Goal: Task Accomplishment & Management: Use online tool/utility

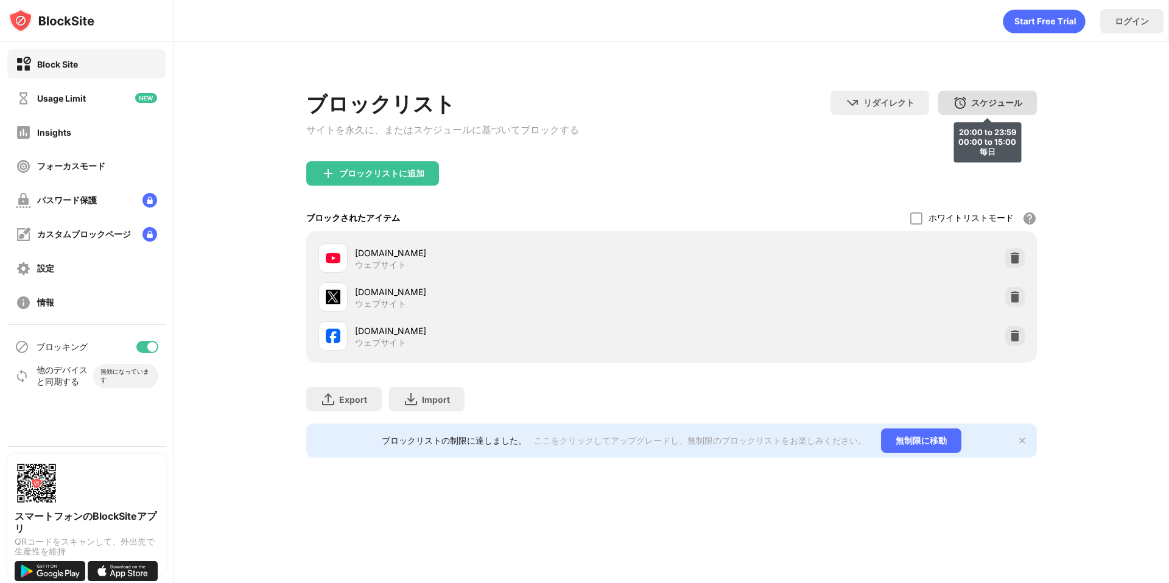
click at [998, 106] on div "スケジュール" at bounding box center [996, 103] width 51 height 12
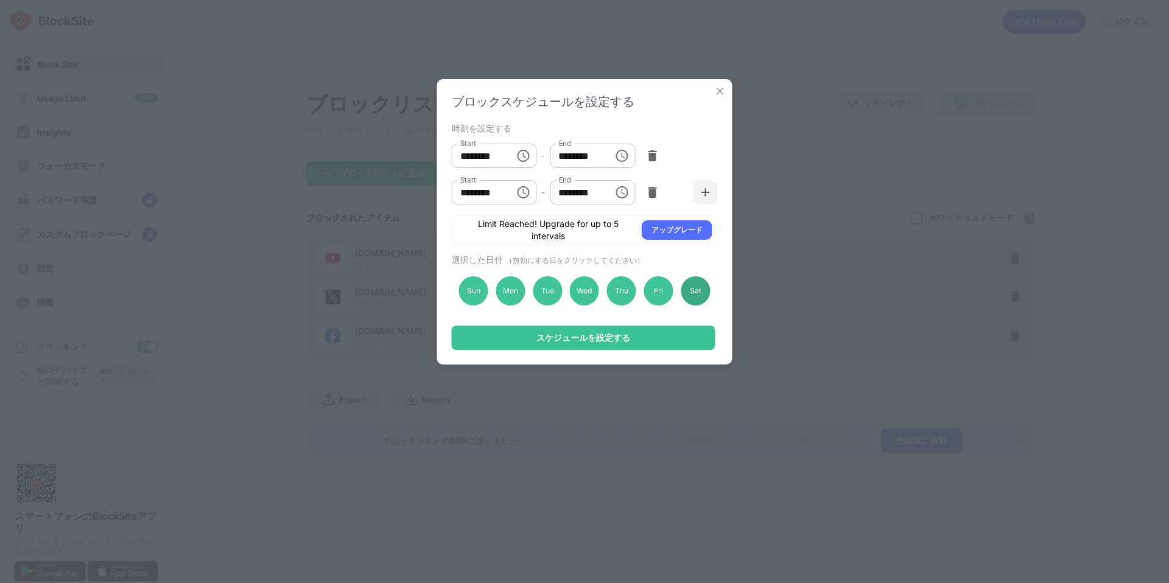
click at [699, 294] on div "Sat" at bounding box center [695, 291] width 29 height 29
click at [689, 325] on div "ブロックスケジュールを設定する 時刻を設定する Start ******** Start - End ******** End Start ******** …" at bounding box center [584, 222] width 295 height 286
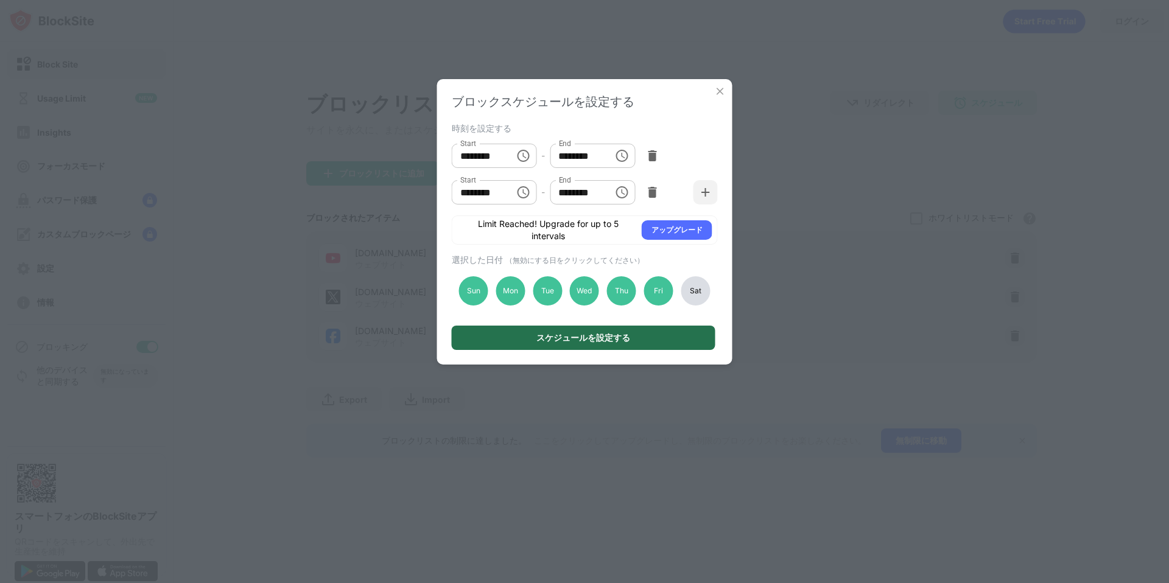
click at [689, 344] on div "スケジュールを設定する" at bounding box center [584, 338] width 264 height 24
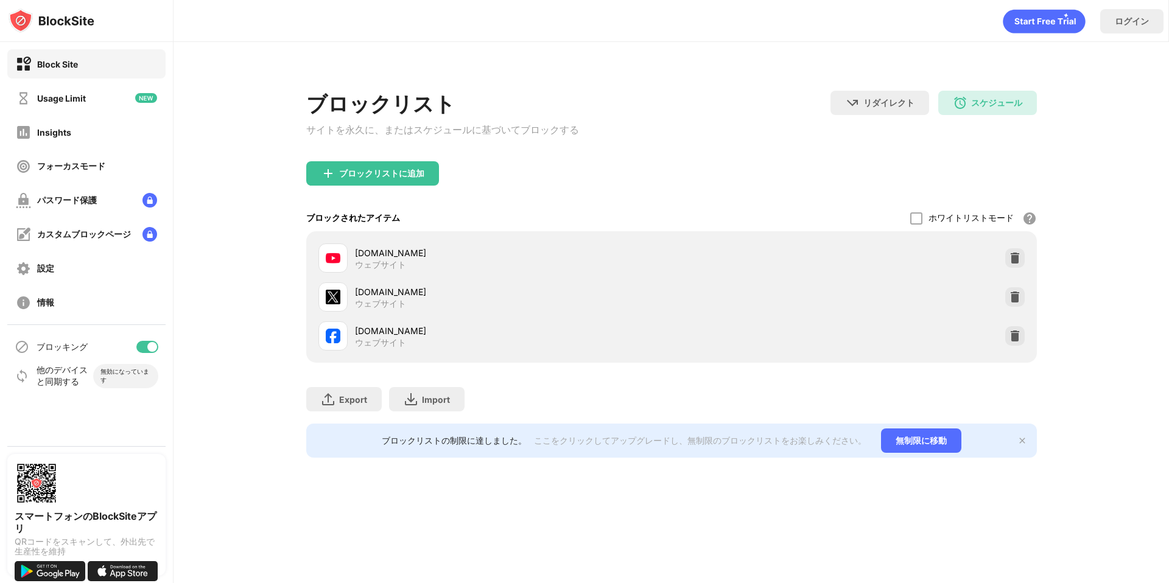
click at [330, 258] on img at bounding box center [333, 258] width 15 height 15
click at [988, 97] on div "スケジュール" at bounding box center [996, 103] width 51 height 12
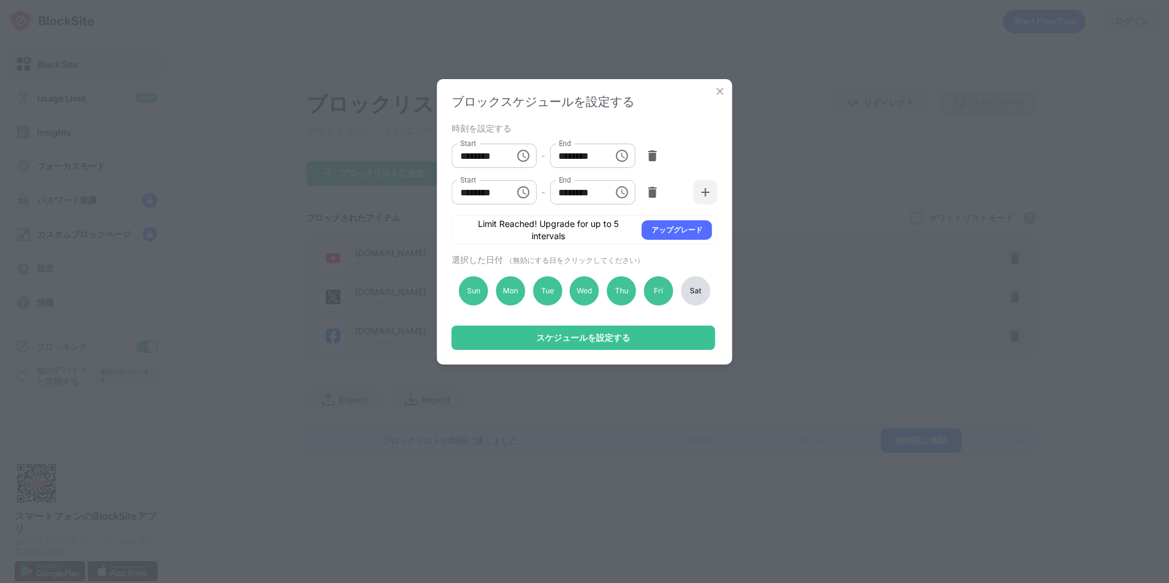
click at [706, 292] on div "Sat" at bounding box center [695, 291] width 29 height 29
click at [680, 334] on div "スケジュールを設定する" at bounding box center [584, 338] width 264 height 24
